Goal: Navigation & Orientation: Find specific page/section

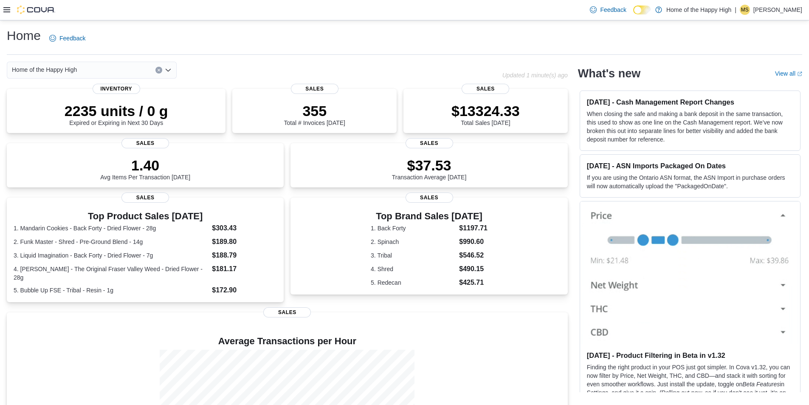
click at [6, 14] on div at bounding box center [29, 10] width 52 height 8
click at [6, 12] on icon at bounding box center [6, 9] width 7 height 5
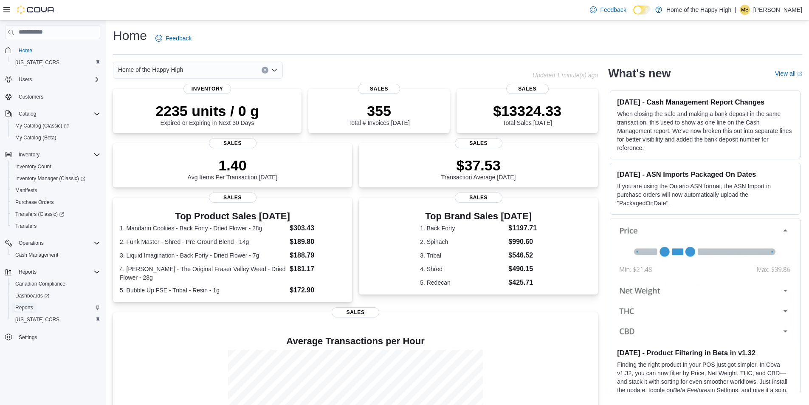
click at [20, 306] on span "Reports" at bounding box center [24, 307] width 18 height 7
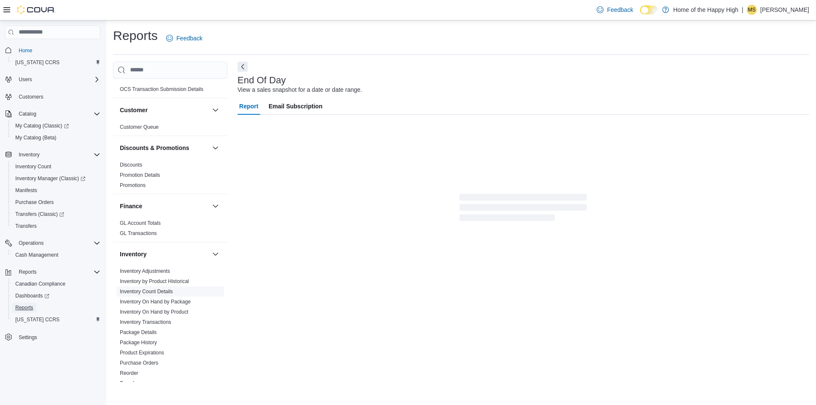
scroll to position [170, 0]
